Goal: Information Seeking & Learning: Learn about a topic

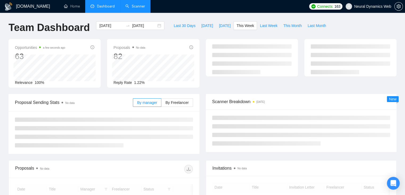
click at [129, 6] on link "Scanner" at bounding box center [136, 6] width 20 height 5
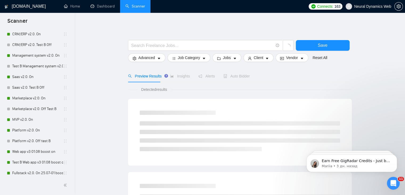
scroll to position [134, 0]
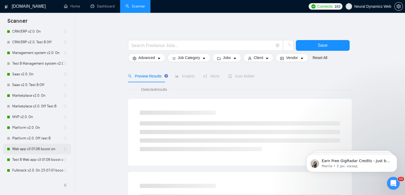
click at [38, 147] on link "Web app v3 01.08 boost on" at bounding box center [37, 148] width 51 height 11
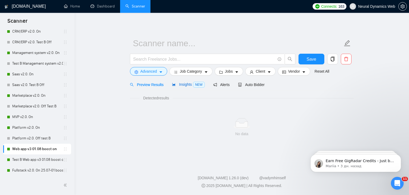
click at [184, 86] on span "Insights NEW" at bounding box center [188, 84] width 33 height 4
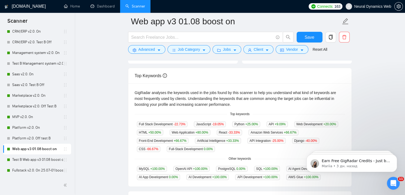
scroll to position [127, 0]
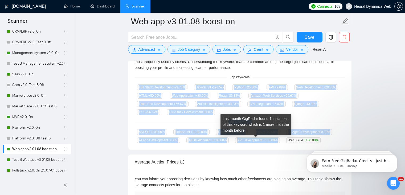
drag, startPoint x: 138, startPoint y: 86, endPoint x: 276, endPoint y: 139, distance: 148.4
click at [276, 139] on div "GigRadar analyses the keywords used in the jobs found by this scanner to help y…" at bounding box center [239, 97] width 223 height 103
copy div "Full Stack Development -22.73 % JavaScript -19.05 % Python +25.00 % API +9.09 %…"
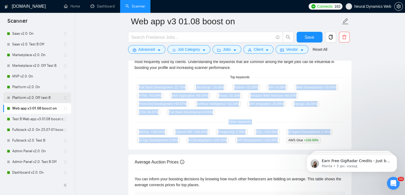
scroll to position [176, 0]
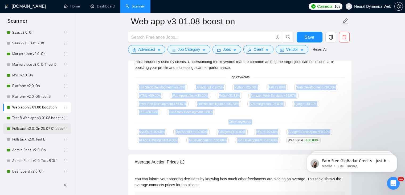
click at [41, 130] on link "Fullstack v2.0. On 25.07-01 boost" at bounding box center [37, 128] width 51 height 11
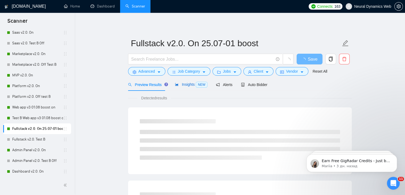
click at [189, 84] on span "Insights NEW" at bounding box center [191, 84] width 33 height 4
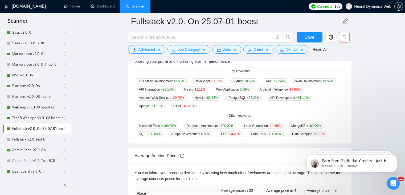
scroll to position [134, 0]
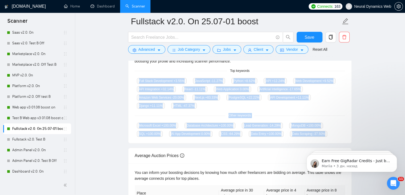
drag, startPoint x: 137, startPoint y: 80, endPoint x: 341, endPoint y: 132, distance: 210.4
click at [341, 132] on div "GigRadar analyses the keywords used in the jobs found by this scanner to help y…" at bounding box center [239, 91] width 223 height 103
copy div "Full Stack Development +3.55 % JavaScript -11.27 % Python +8.62 % API +12.24 % …"
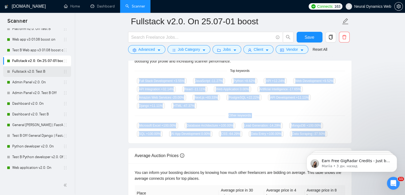
scroll to position [244, 0]
click at [22, 144] on link "Python developer v2.0. On" at bounding box center [37, 145] width 51 height 11
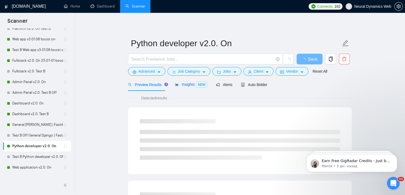
click at [187, 86] on span "Insights NEW" at bounding box center [191, 84] width 33 height 4
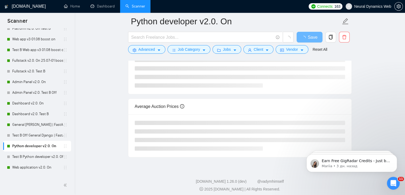
scroll to position [108, 0]
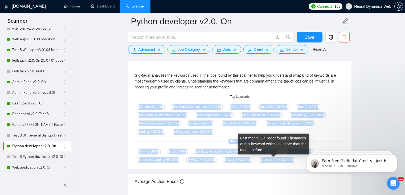
drag, startPoint x: 138, startPoint y: 105, endPoint x: 290, endPoint y: 162, distance: 161.5
click at [290, 162] on div "GigRadar analyses the keywords used in the jobs found by this scanner to help y…" at bounding box center [239, 117] width 223 height 103
copy div "Python +12.12 % Full Stack Development +38.46 % API +15.79 % JavaScript +5.56 %…"
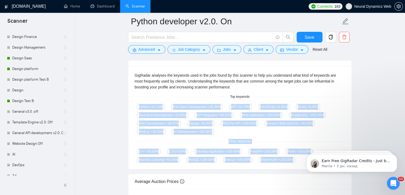
scroll to position [486, 0]
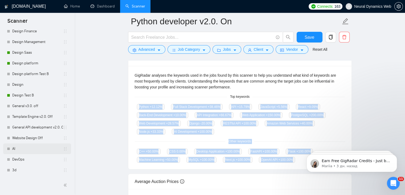
click at [29, 145] on link "AI" at bounding box center [37, 148] width 51 height 11
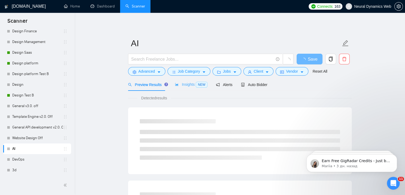
click at [181, 88] on div "Insights NEW" at bounding box center [191, 84] width 33 height 13
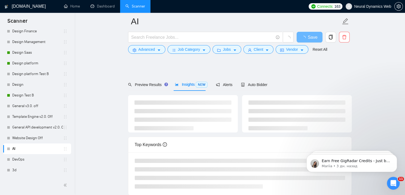
scroll to position [104, 0]
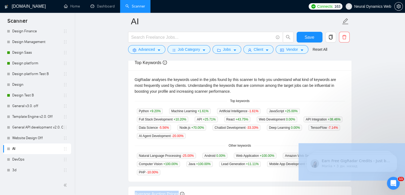
drag, startPoint x: 138, startPoint y: 109, endPoint x: 161, endPoint y: 170, distance: 65.3
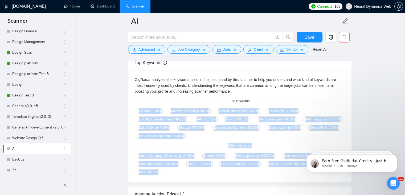
drag, startPoint x: 138, startPoint y: 108, endPoint x: 171, endPoint y: 177, distance: 76.8
click at [171, 177] on div "GigRadar analyses the keywords used in the jobs found by this scanner to help y…" at bounding box center [239, 125] width 223 height 111
copy div "Python +9.20 % Machine Learning +1.61 % Artificial Intelligence -1.61 % JavaScr…"
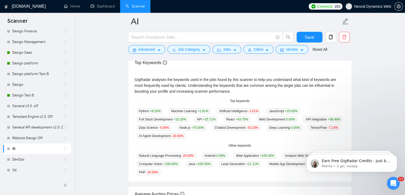
click at [163, 81] on div "GigRadar analyses the keywords used in the jobs found by this scanner to help y…" at bounding box center [240, 85] width 211 height 18
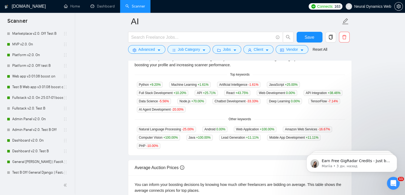
scroll to position [206, 0]
click at [41, 74] on link "Web app v3 01.08 boost on" at bounding box center [37, 77] width 51 height 11
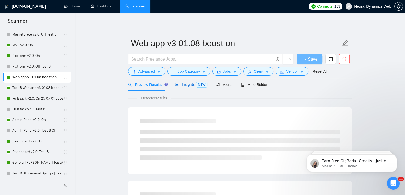
click at [182, 83] on span "Insights NEW" at bounding box center [191, 84] width 33 height 4
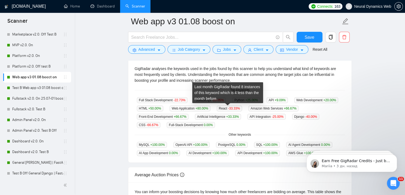
scroll to position [114, 0]
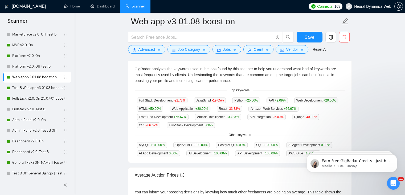
click at [228, 124] on div "Full Stack Development -22.73 % JavaScript -19.05 % Python +25.00 % API +9.09 %…" at bounding box center [240, 112] width 211 height 31
